Goal: Register for event/course

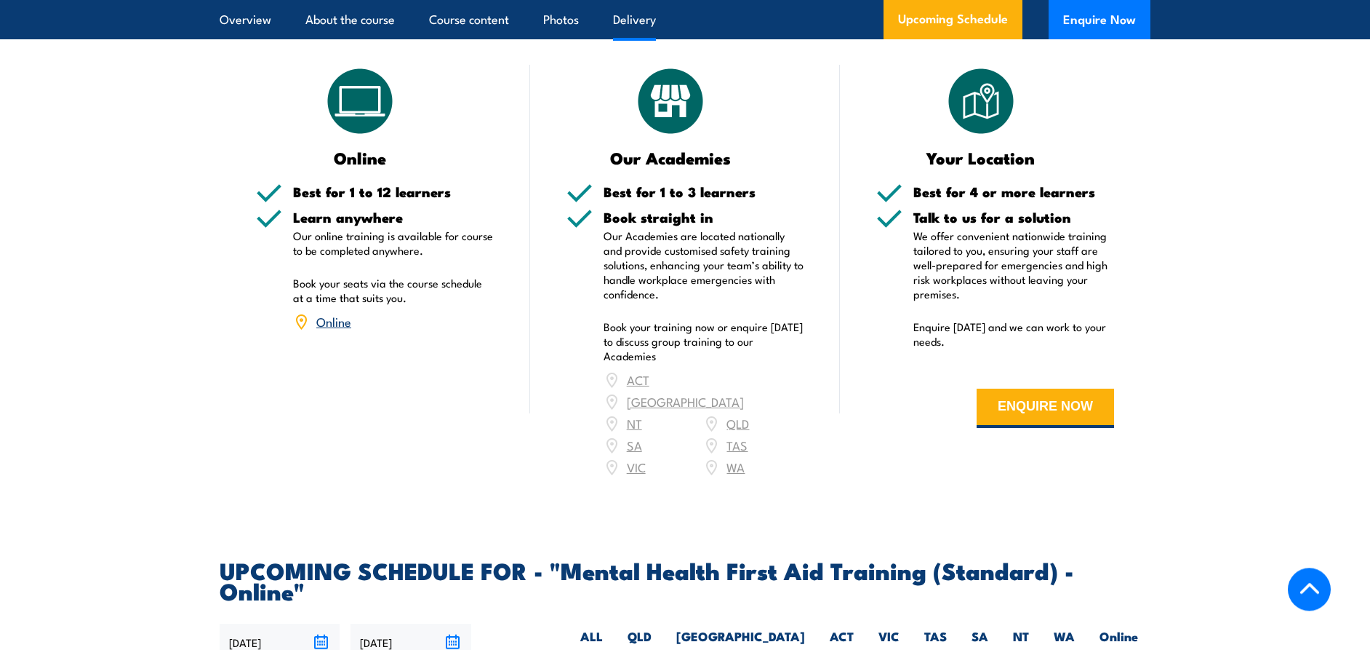
scroll to position [2473, 0]
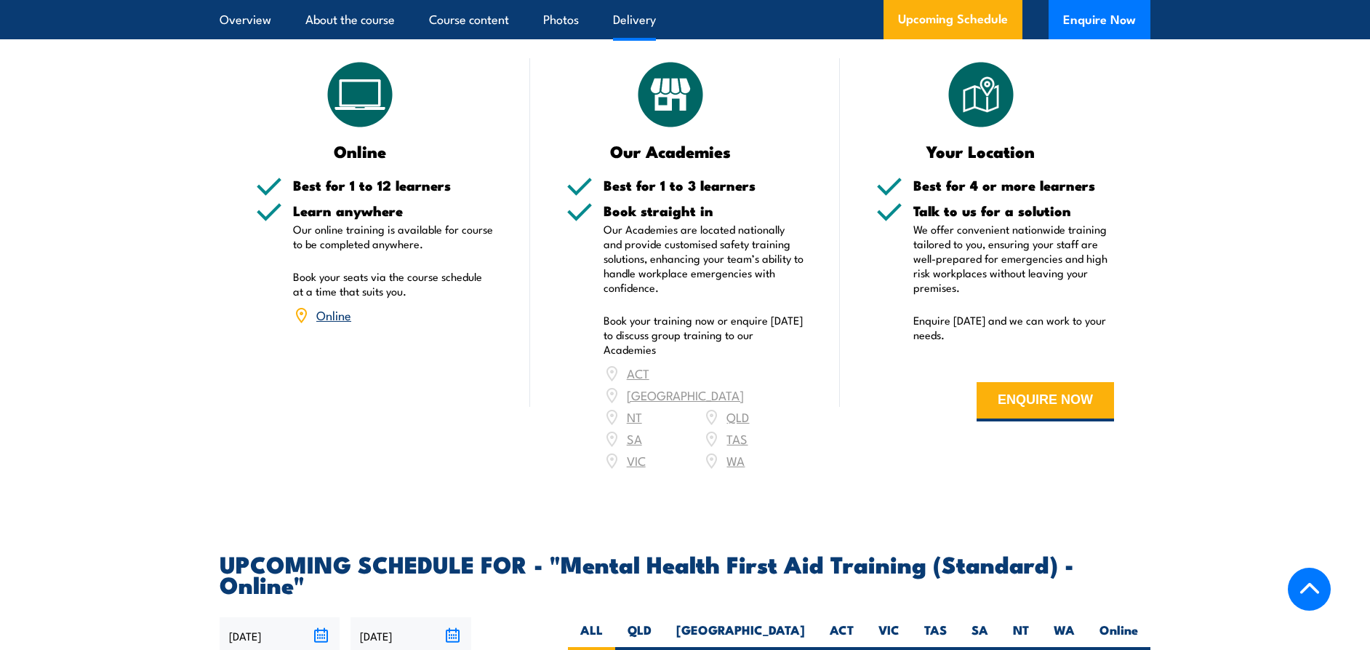
click at [332, 306] on link "Online" at bounding box center [333, 314] width 35 height 17
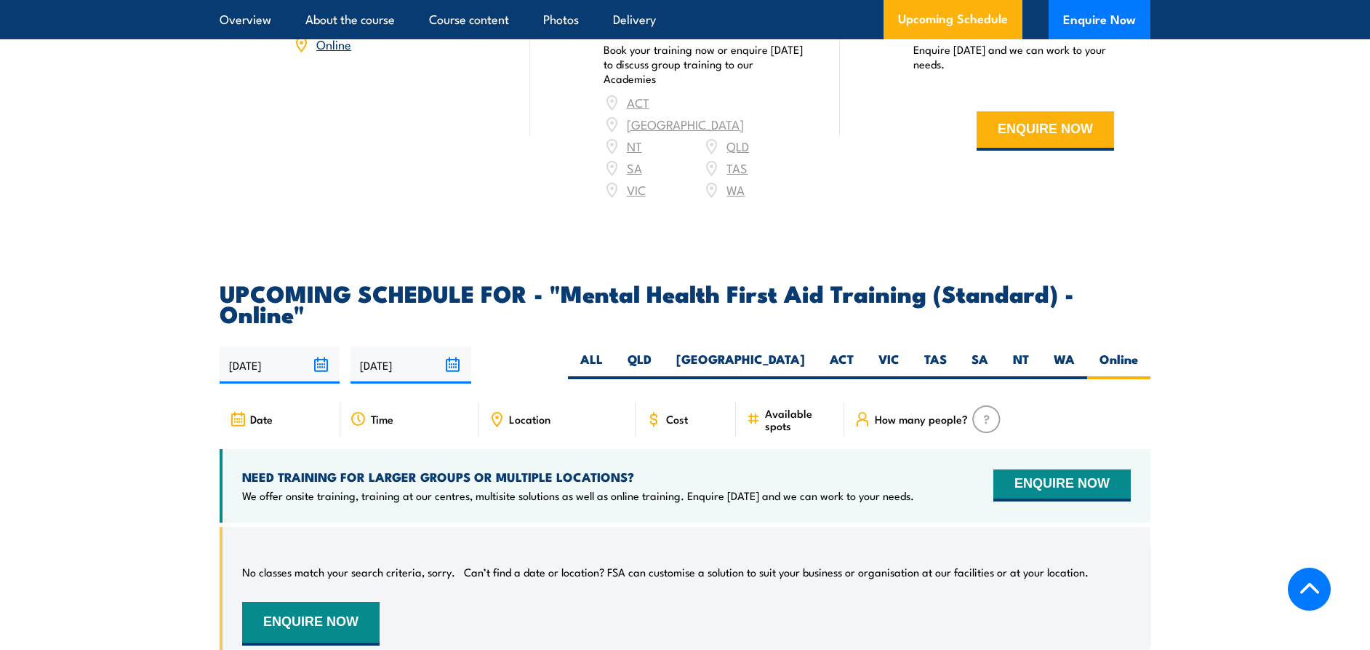
scroll to position [2739, 0]
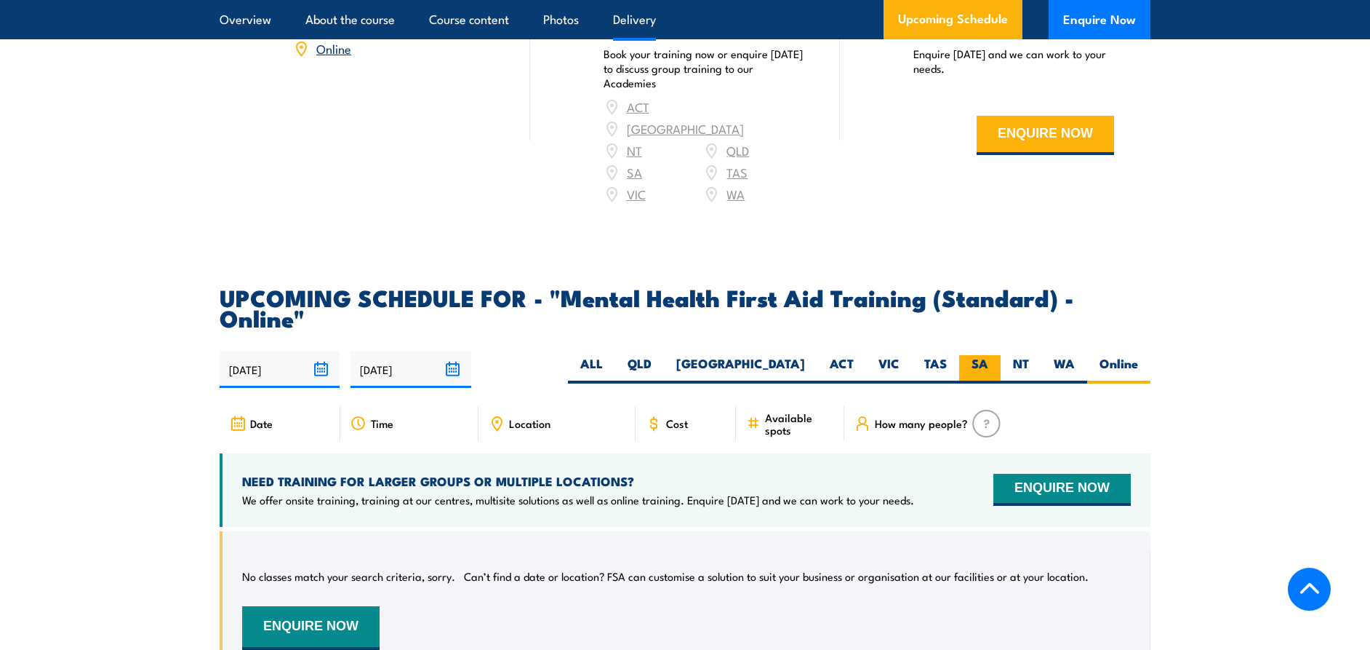
click at [979, 355] on label "SA" at bounding box center [979, 369] width 41 height 28
click at [989, 355] on input "SA" at bounding box center [993, 359] width 9 height 9
radio input "true"
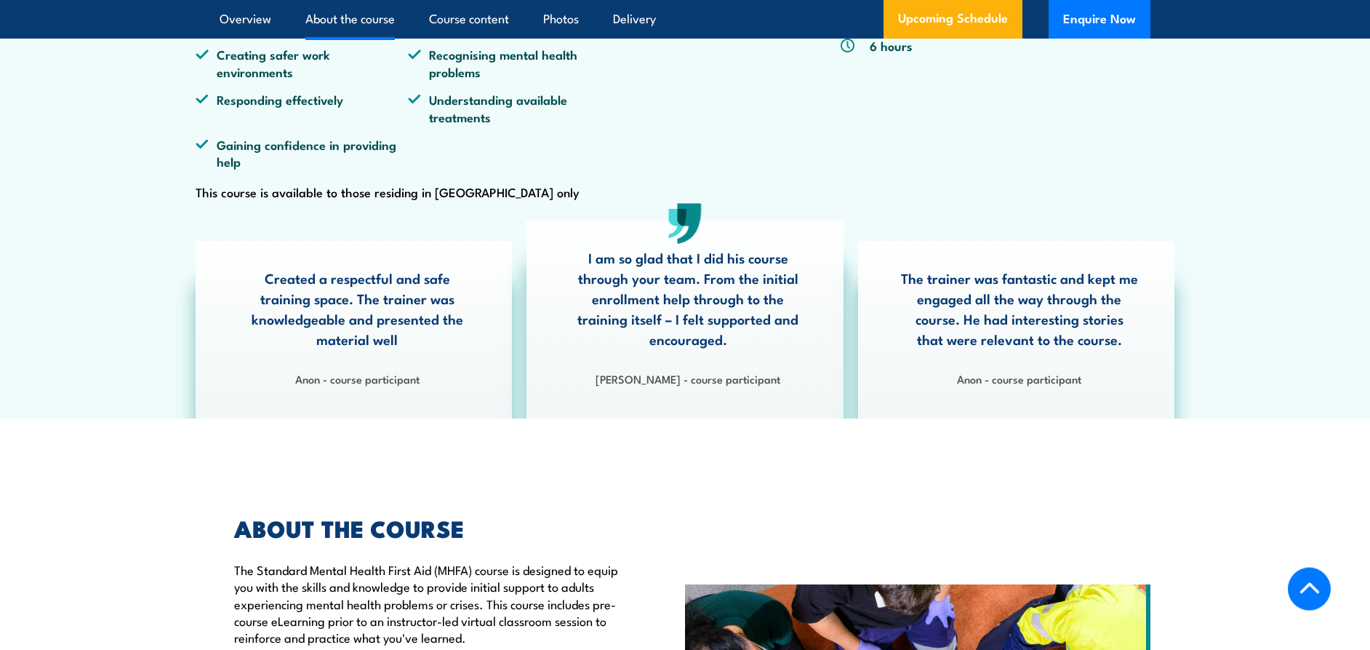
scroll to position [514, 0]
